Goal: Task Accomplishment & Management: Manage account settings

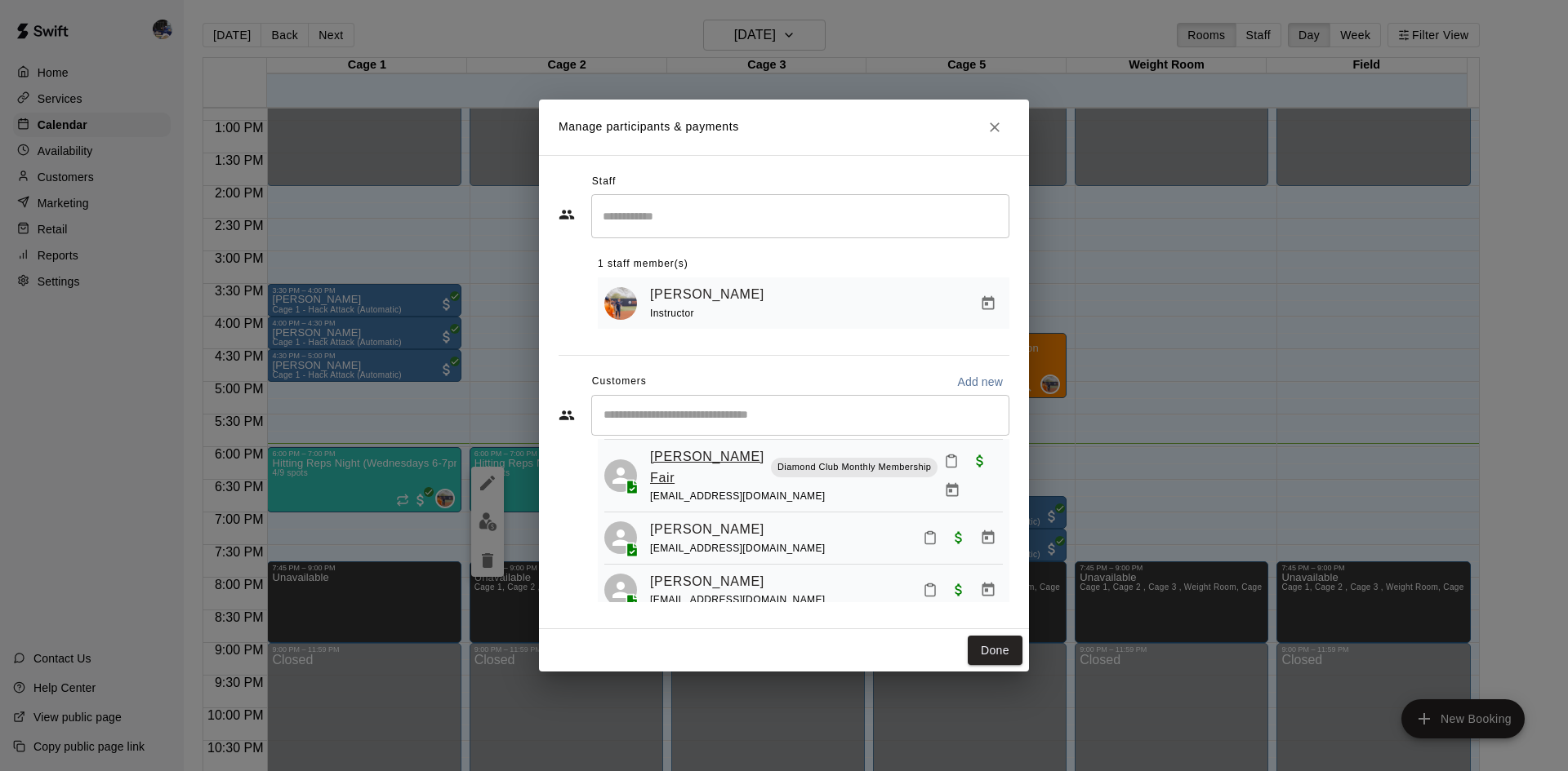
scroll to position [142, 0]
click at [718, 540] on span "[EMAIL_ADDRESS][DOMAIN_NAME]" at bounding box center [737, 546] width 176 height 12
click at [743, 537] on div "[EMAIL_ADDRESS][DOMAIN_NAME]" at bounding box center [737, 546] width 176 height 17
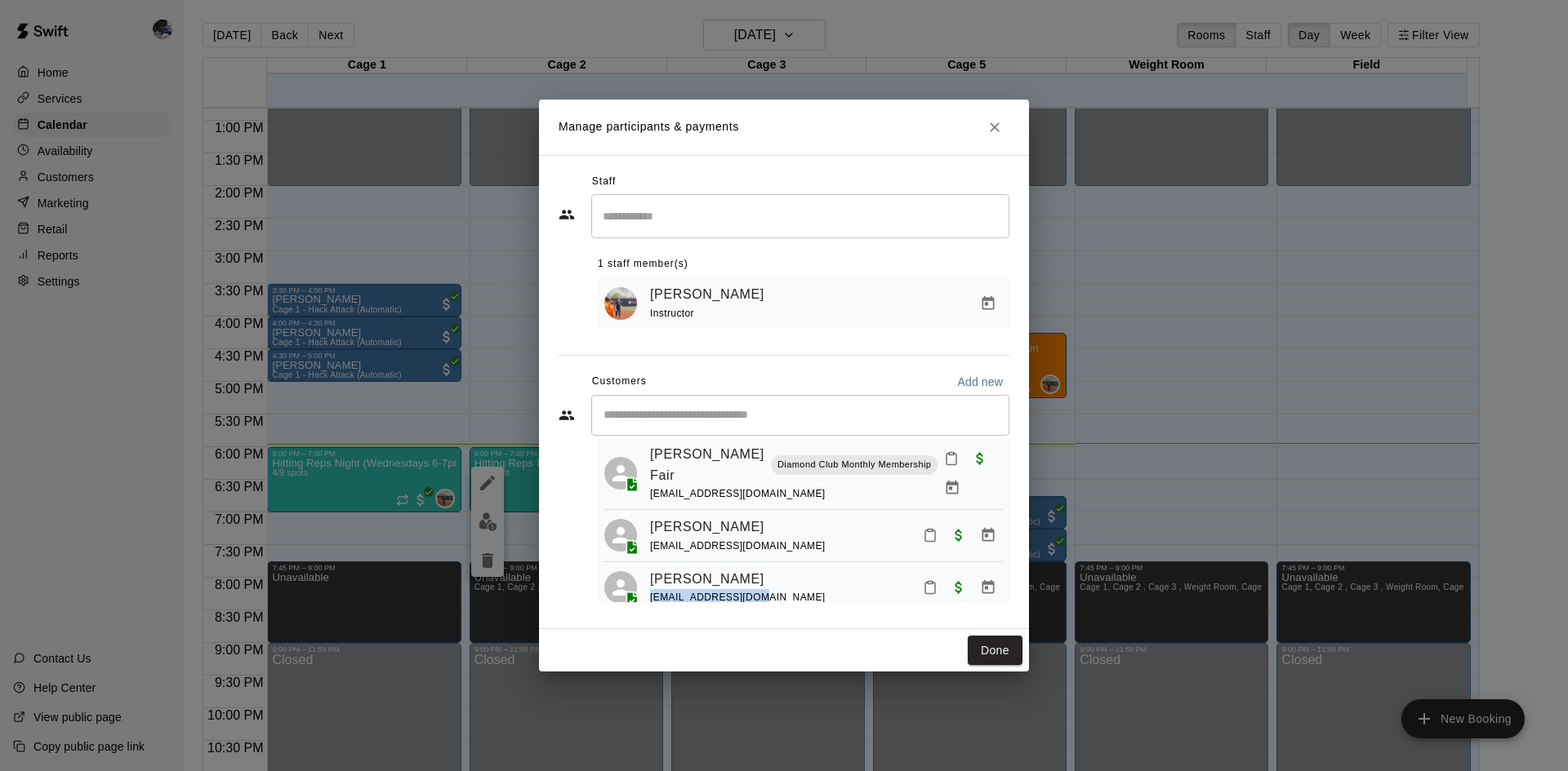
drag, startPoint x: 759, startPoint y: 583, endPoint x: 651, endPoint y: 584, distance: 108.0
click at [651, 589] on div "[EMAIL_ADDRESS][DOMAIN_NAME]" at bounding box center [737, 597] width 176 height 17
click at [801, 647] on div "Done" at bounding box center [783, 651] width 490 height 43
drag, startPoint x: 761, startPoint y: 584, endPoint x: 647, endPoint y: 578, distance: 114.2
click at [647, 578] on div "[PERSON_NAME] [EMAIL_ADDRESS][DOMAIN_NAME]" at bounding box center [804, 588] width 399 height 39
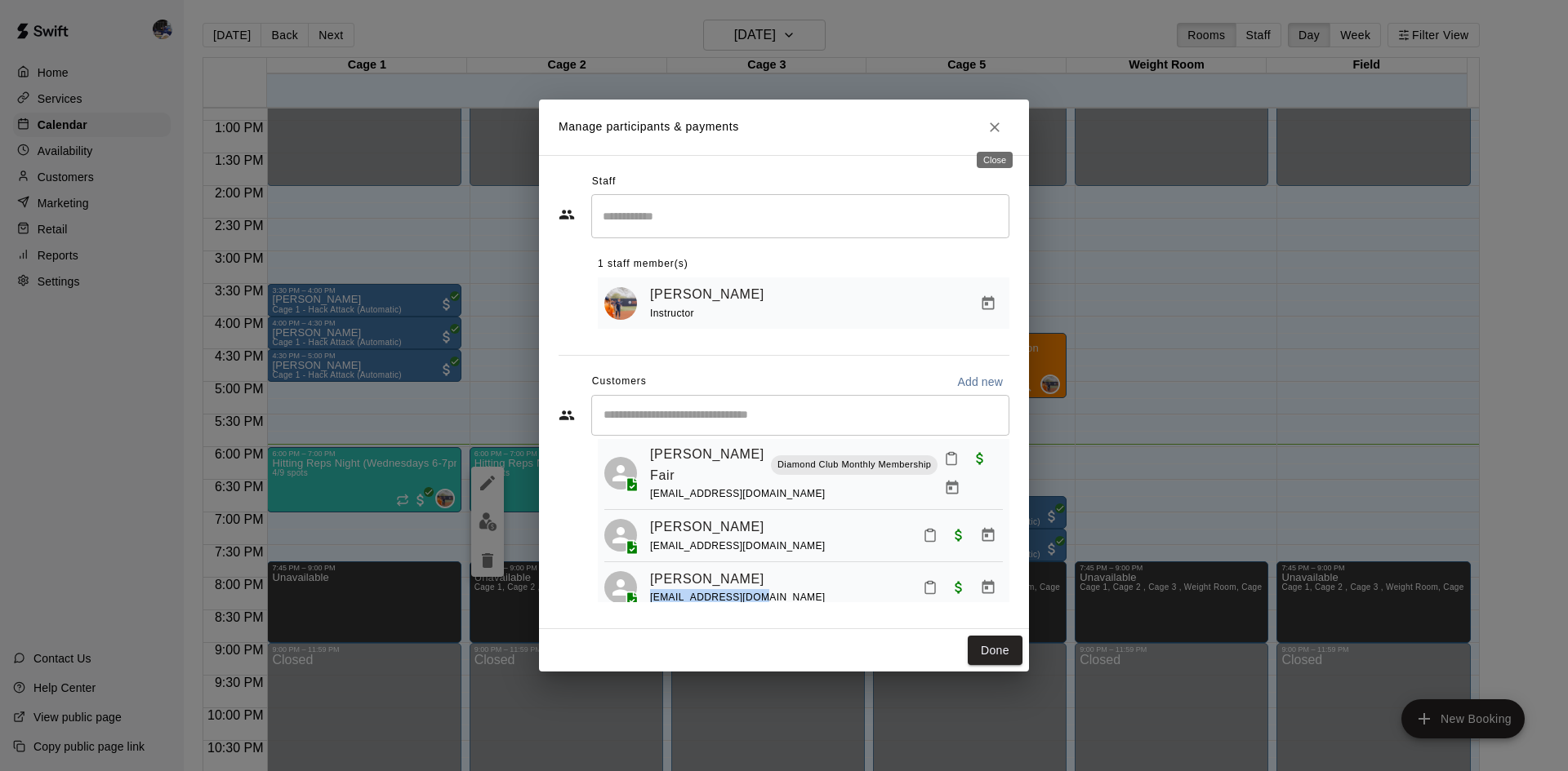
click at [995, 124] on icon "Close" at bounding box center [994, 127] width 16 height 16
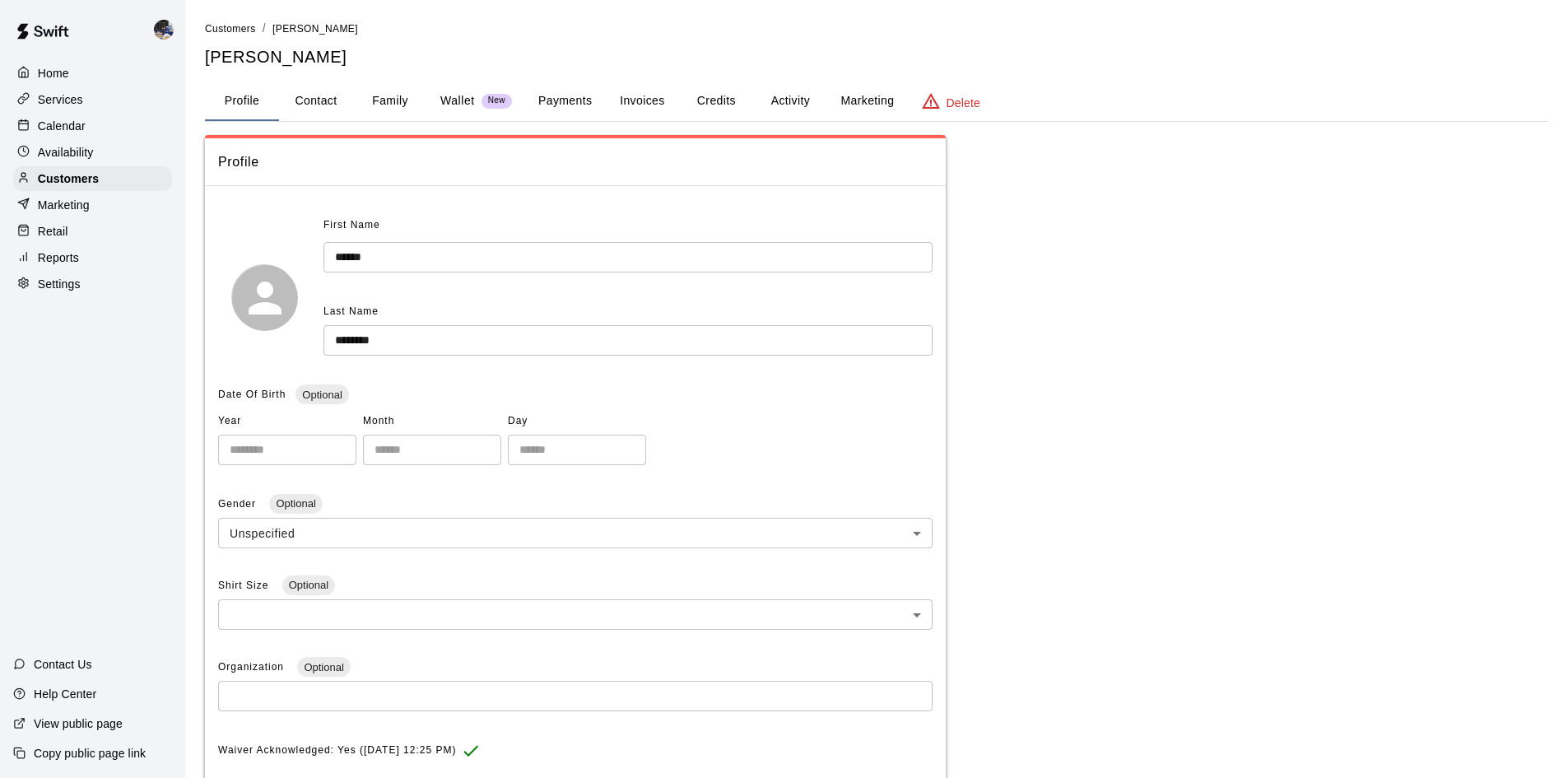
click at [588, 104] on button "Payments" at bounding box center [565, 101] width 80 height 39
